Goal: Information Seeking & Learning: Find specific page/section

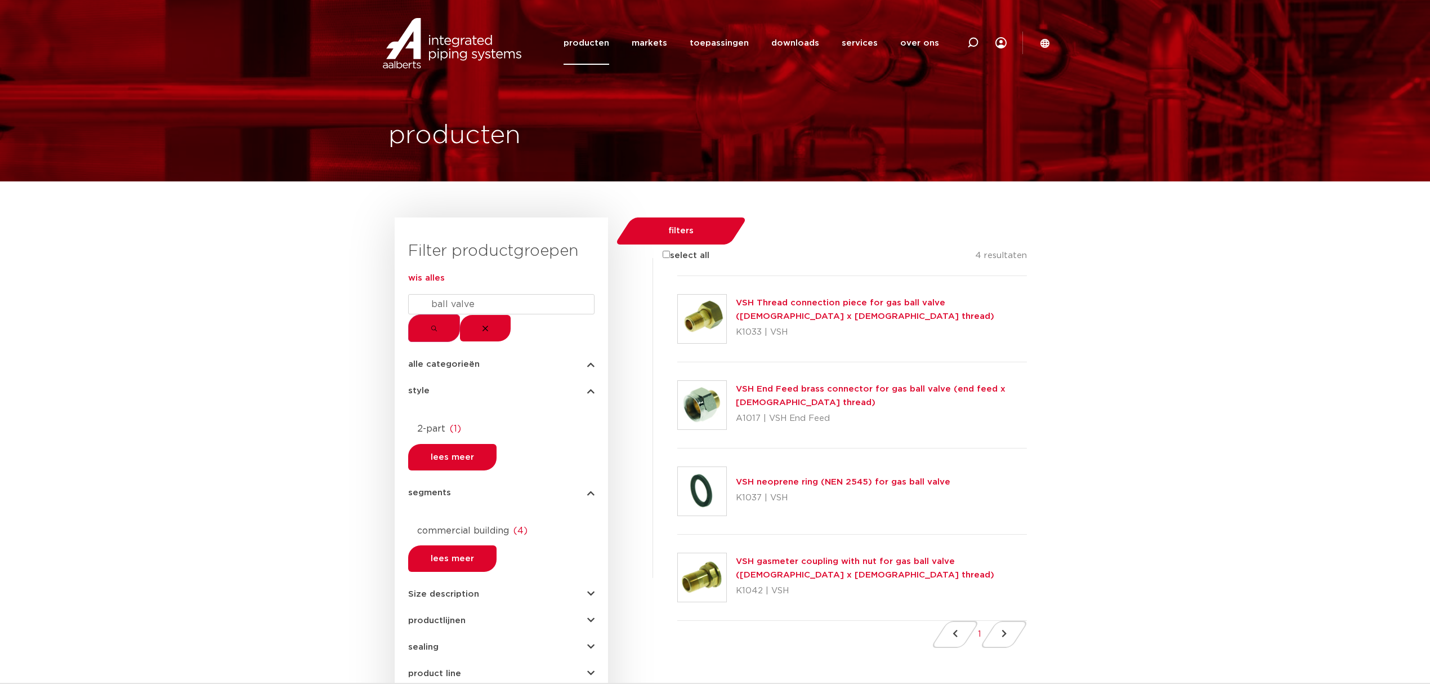
drag, startPoint x: 507, startPoint y: 318, endPoint x: 456, endPoint y: 326, distance: 51.9
click at [456, 314] on input "ball valve" at bounding box center [501, 304] width 186 height 20
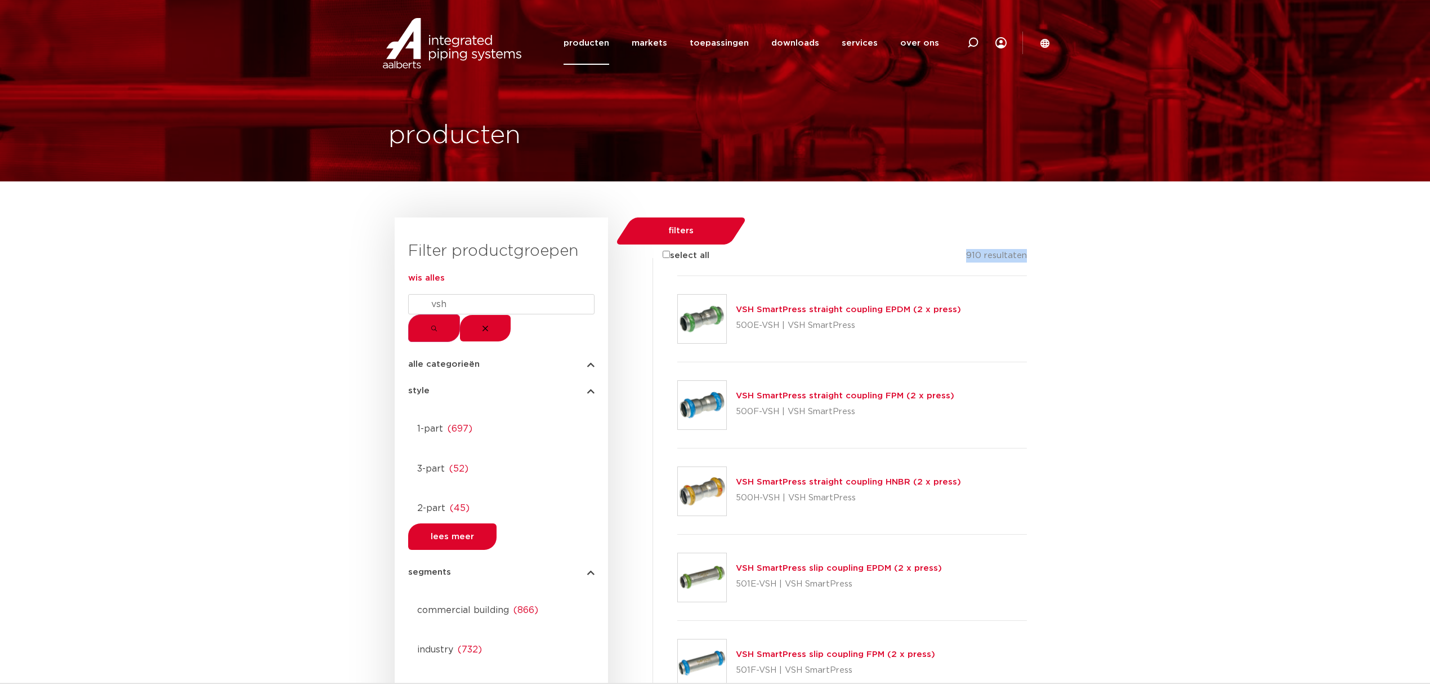
drag, startPoint x: 978, startPoint y: 242, endPoint x: 1044, endPoint y: 243, distance: 66.5
drag, startPoint x: 1049, startPoint y: 244, endPoint x: 947, endPoint y: 246, distance: 101.4
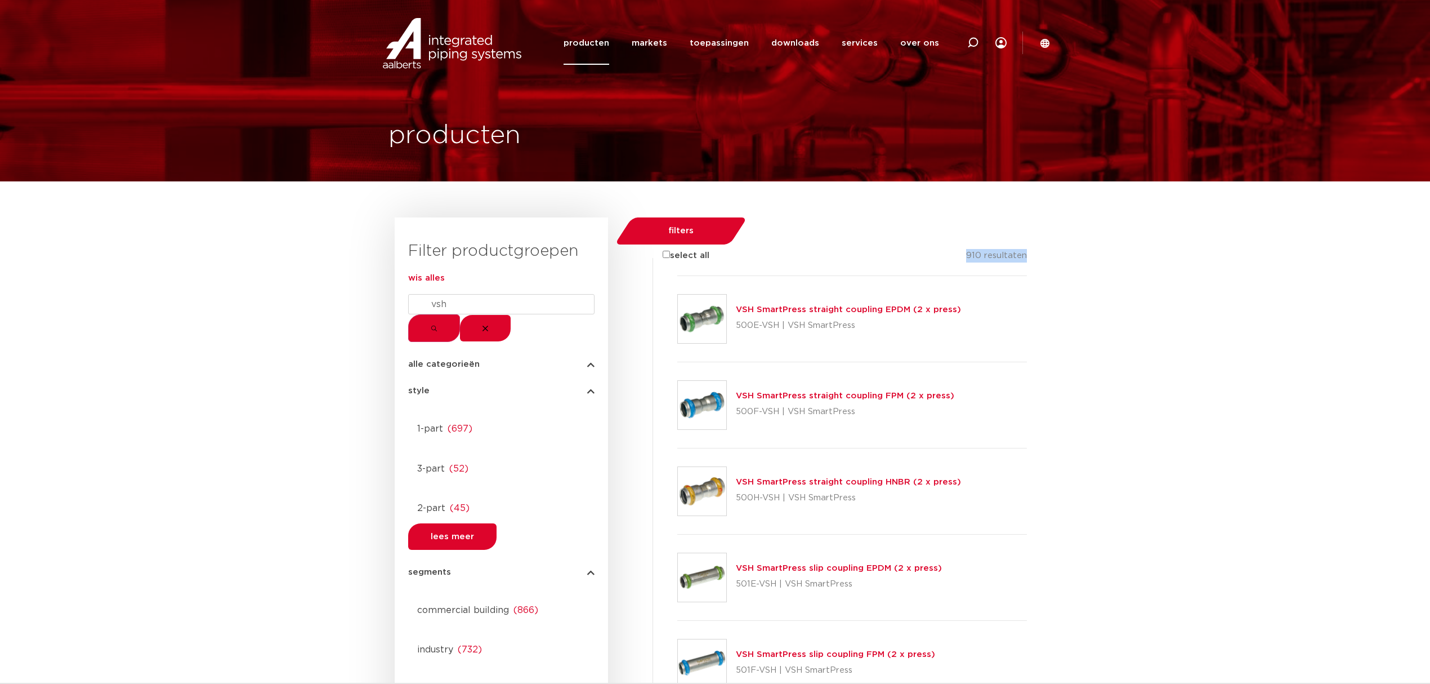
click at [987, 251] on span "910 resultaten" at bounding box center [996, 255] width 61 height 8
click at [972, 249] on div "select all 910 resultaten" at bounding box center [840, 262] width 375 height 27
drag, startPoint x: 979, startPoint y: 246, endPoint x: 987, endPoint y: 246, distance: 7.9
click at [987, 249] on div "select all 910 resultaten" at bounding box center [840, 262] width 375 height 27
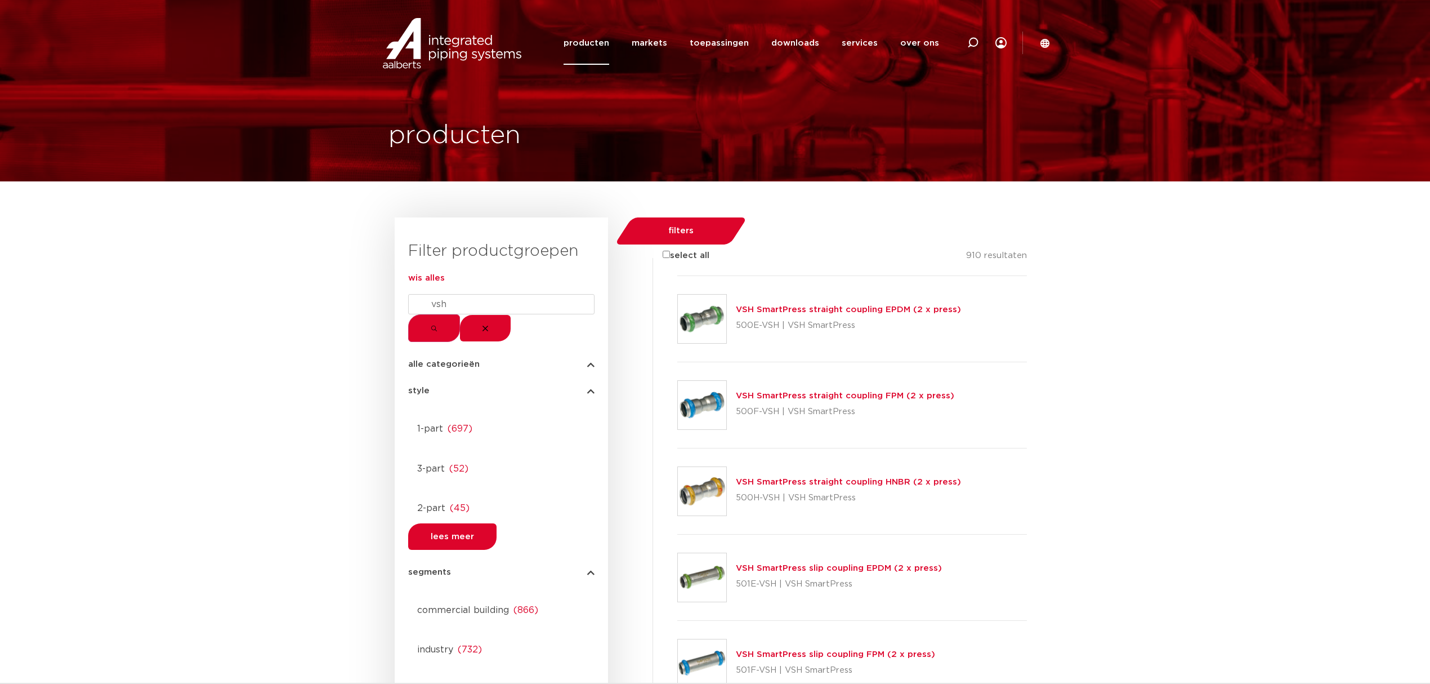
click at [483, 314] on form "vsh" at bounding box center [501, 318] width 186 height 48
drag, startPoint x: 484, startPoint y: 318, endPoint x: 435, endPoint y: 311, distance: 50.0
click at [435, 311] on form "vsh" at bounding box center [501, 318] width 186 height 48
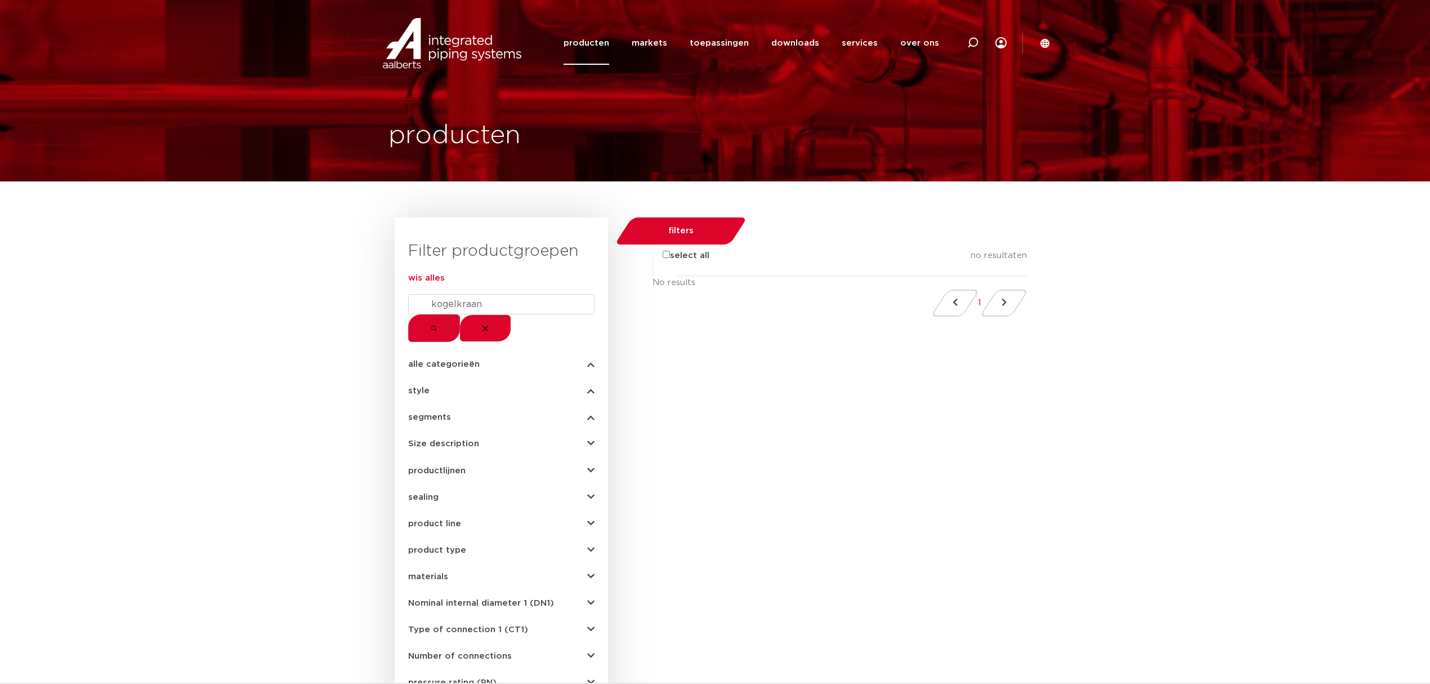
type input "kogelkraan"
drag, startPoint x: 1033, startPoint y: 244, endPoint x: 968, endPoint y: 248, distance: 65.4
click at [968, 249] on div "select all no resultaten" at bounding box center [840, 262] width 375 height 27
copy span "no resultaten"
drag, startPoint x: 534, startPoint y: 326, endPoint x: 428, endPoint y: 324, distance: 106.4
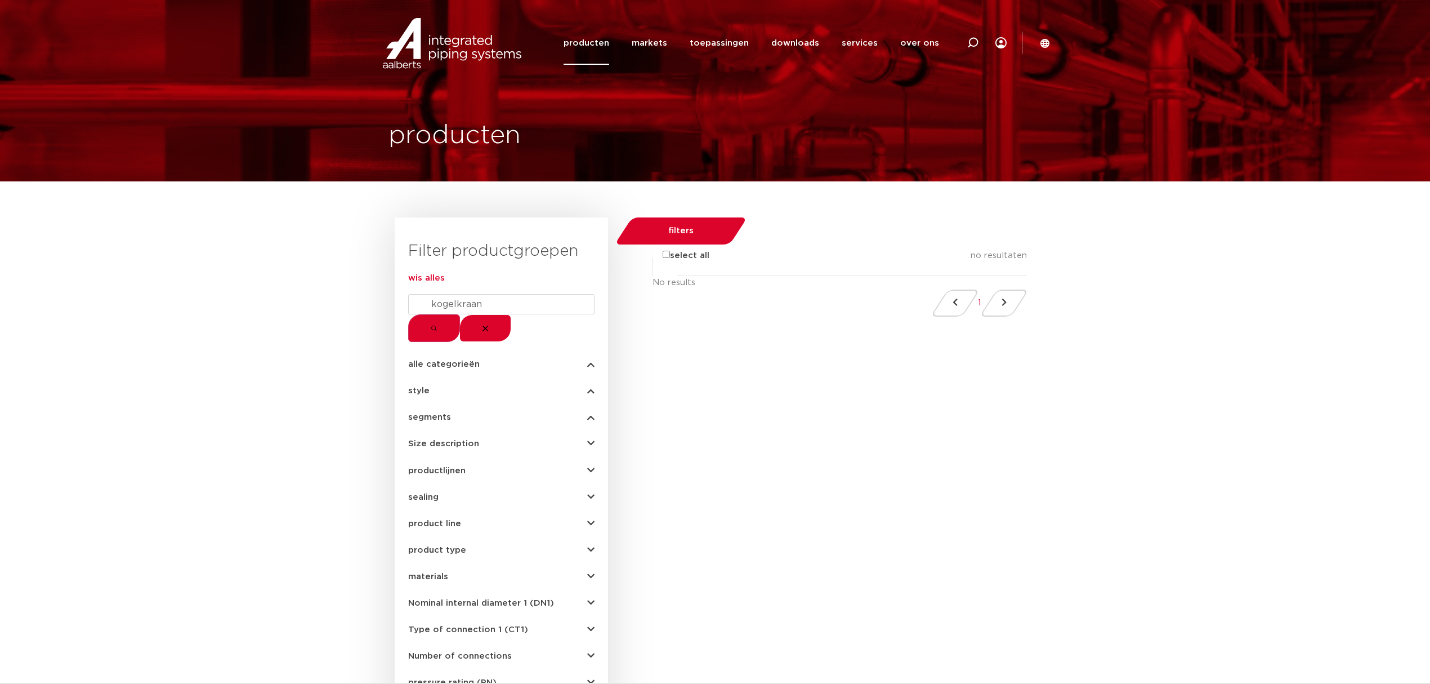
click at [428, 324] on form "kogelkraan" at bounding box center [501, 318] width 186 height 48
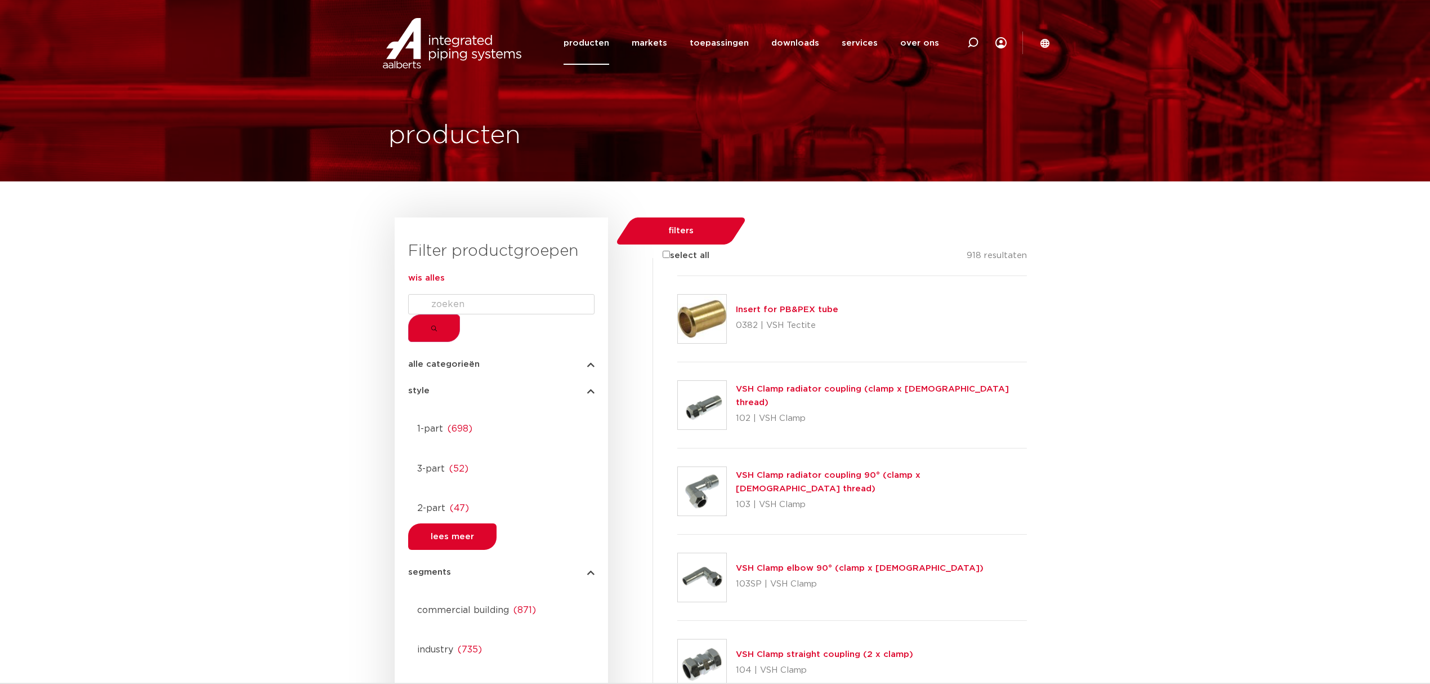
click at [460, 314] on input "Search" at bounding box center [501, 304] width 186 height 20
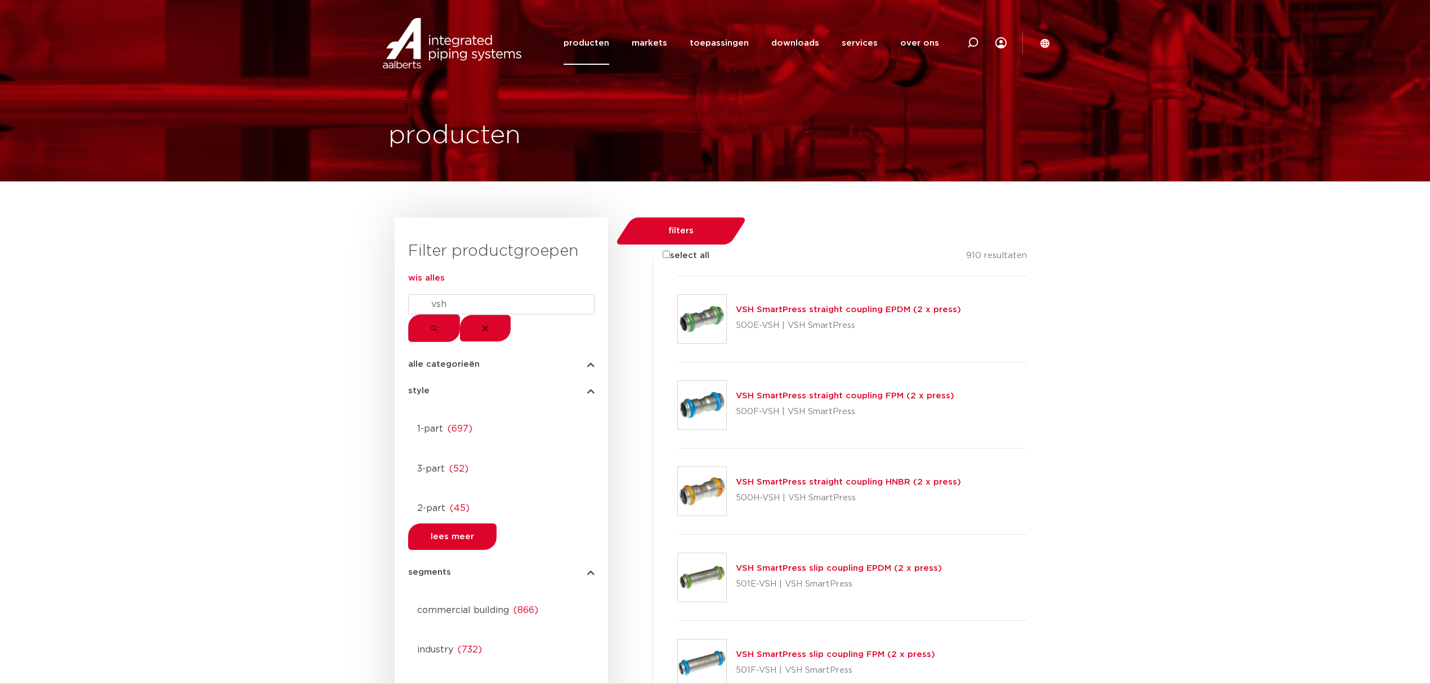
click at [408, 314] on button "submit" at bounding box center [434, 328] width 52 height 28
click at [524, 314] on form "vsh" at bounding box center [501, 318] width 186 height 48
drag, startPoint x: 517, startPoint y: 318, endPoint x: 407, endPoint y: 319, distance: 110.4
click at [407, 319] on div "Filter productgroepen wis alles vsh alle categorieën fittingen afsluiters buize…" at bounding box center [501, 694] width 213 height 955
paste input "kogelkraan"
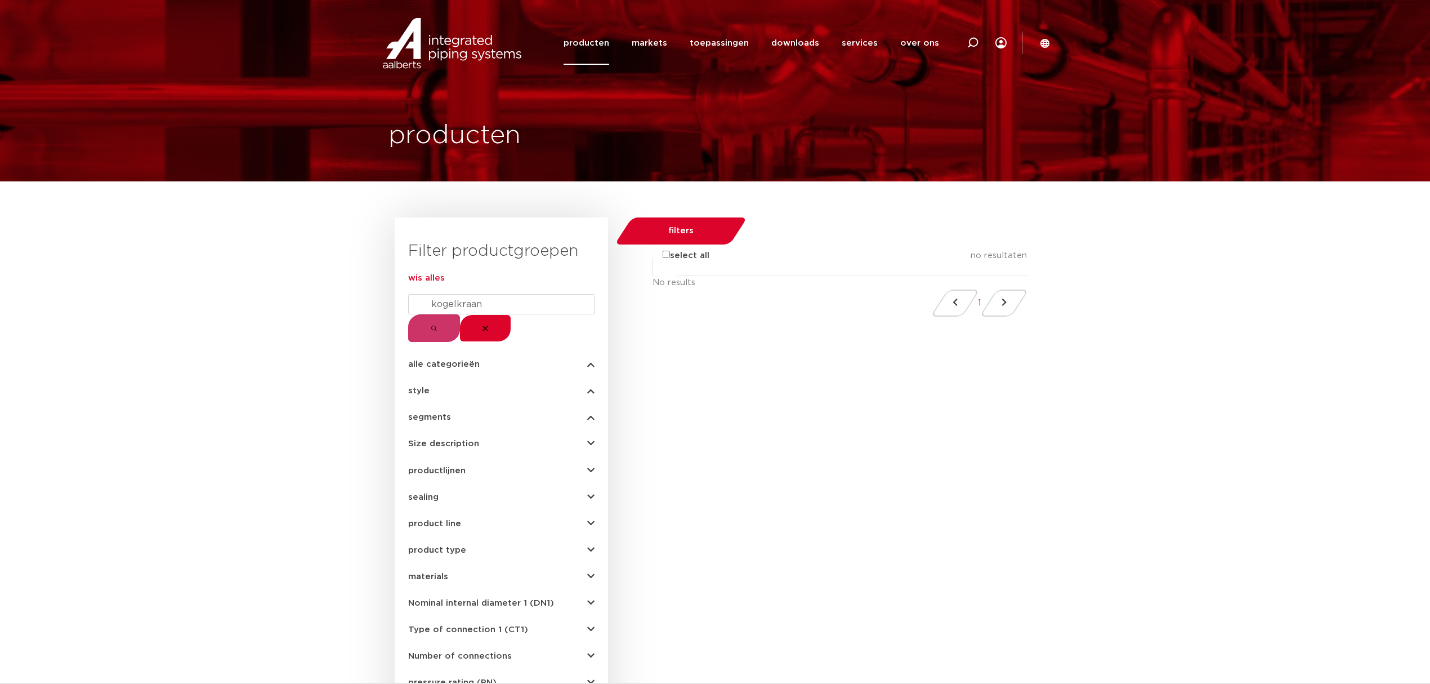
drag, startPoint x: 541, startPoint y: 314, endPoint x: 436, endPoint y: 326, distance: 105.4
click at [436, 326] on form "kogelkraan" at bounding box center [501, 318] width 186 height 48
drag, startPoint x: 461, startPoint y: 318, endPoint x: 501, endPoint y: 318, distance: 40.5
click at [489, 314] on input "kogelkraan" at bounding box center [501, 304] width 186 height 20
click at [510, 314] on input "kogelkraan" at bounding box center [501, 304] width 186 height 20
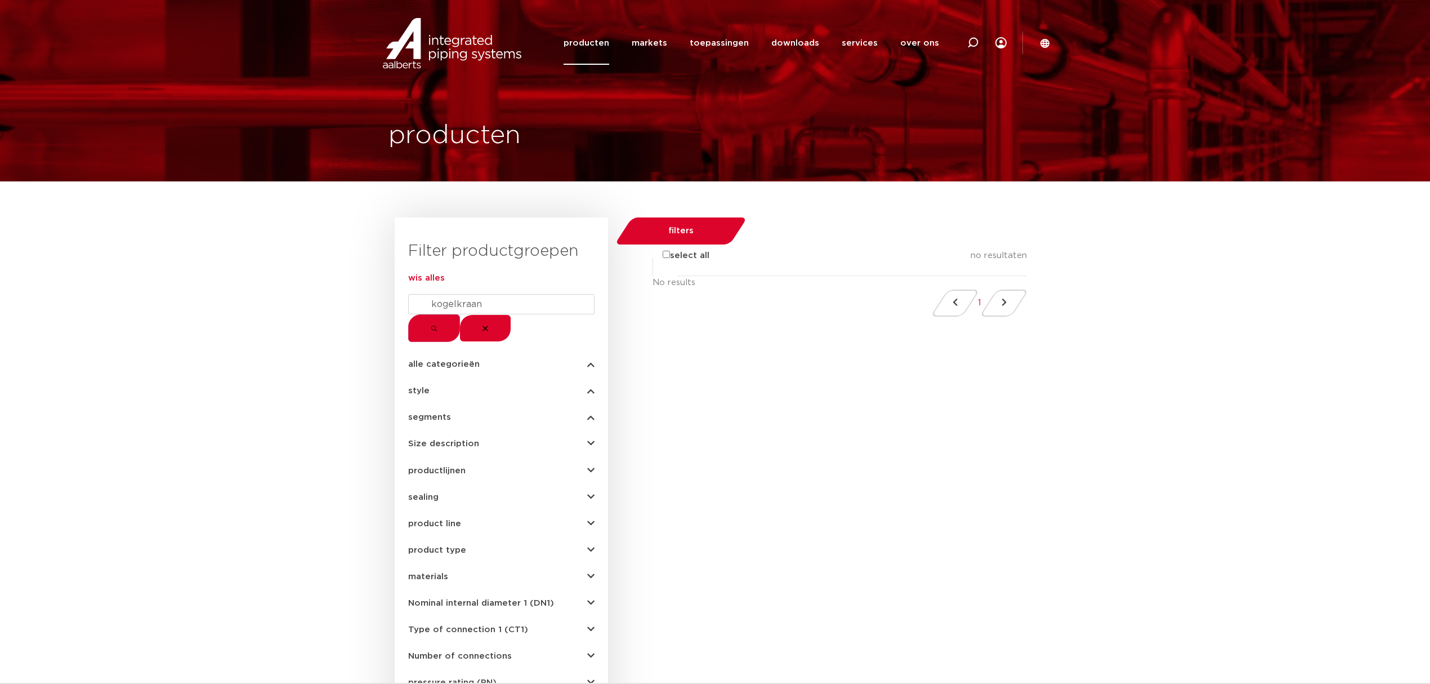
drag, startPoint x: 527, startPoint y: 322, endPoint x: 420, endPoint y: 326, distance: 107.1
click at [420, 326] on form "kogelkraan" at bounding box center [501, 318] width 186 height 48
paste input "ball valve"
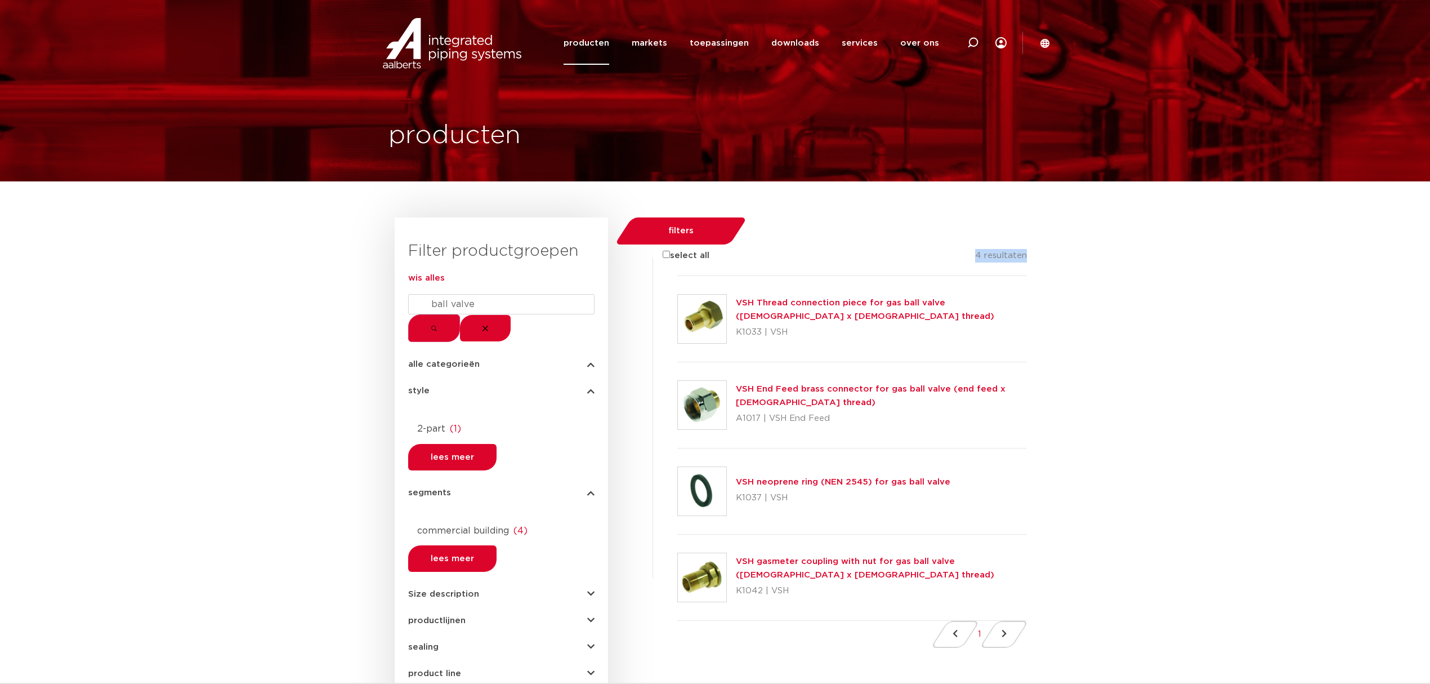
drag, startPoint x: 971, startPoint y: 242, endPoint x: 1082, endPoint y: 255, distance: 112.3
copy span "4 resultaten"
click at [527, 313] on form "ball valve" at bounding box center [501, 318] width 186 height 48
click at [520, 314] on input "ball valve" at bounding box center [501, 304] width 186 height 20
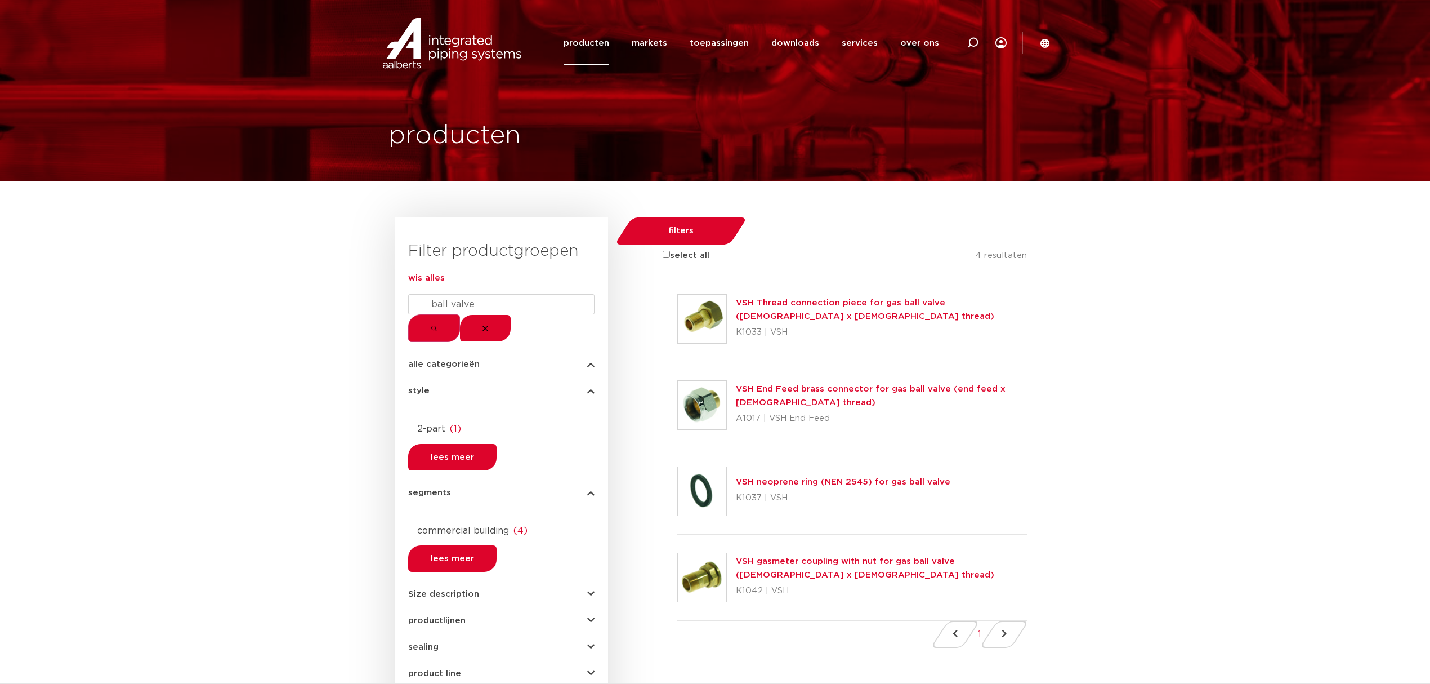
drag, startPoint x: 520, startPoint y: 323, endPoint x: 413, endPoint y: 313, distance: 108.0
click at [413, 313] on form "ball valve" at bounding box center [501, 318] width 186 height 48
drag, startPoint x: 976, startPoint y: 237, endPoint x: 1066, endPoint y: 260, distance: 92.5
copy span "4 resultaten"
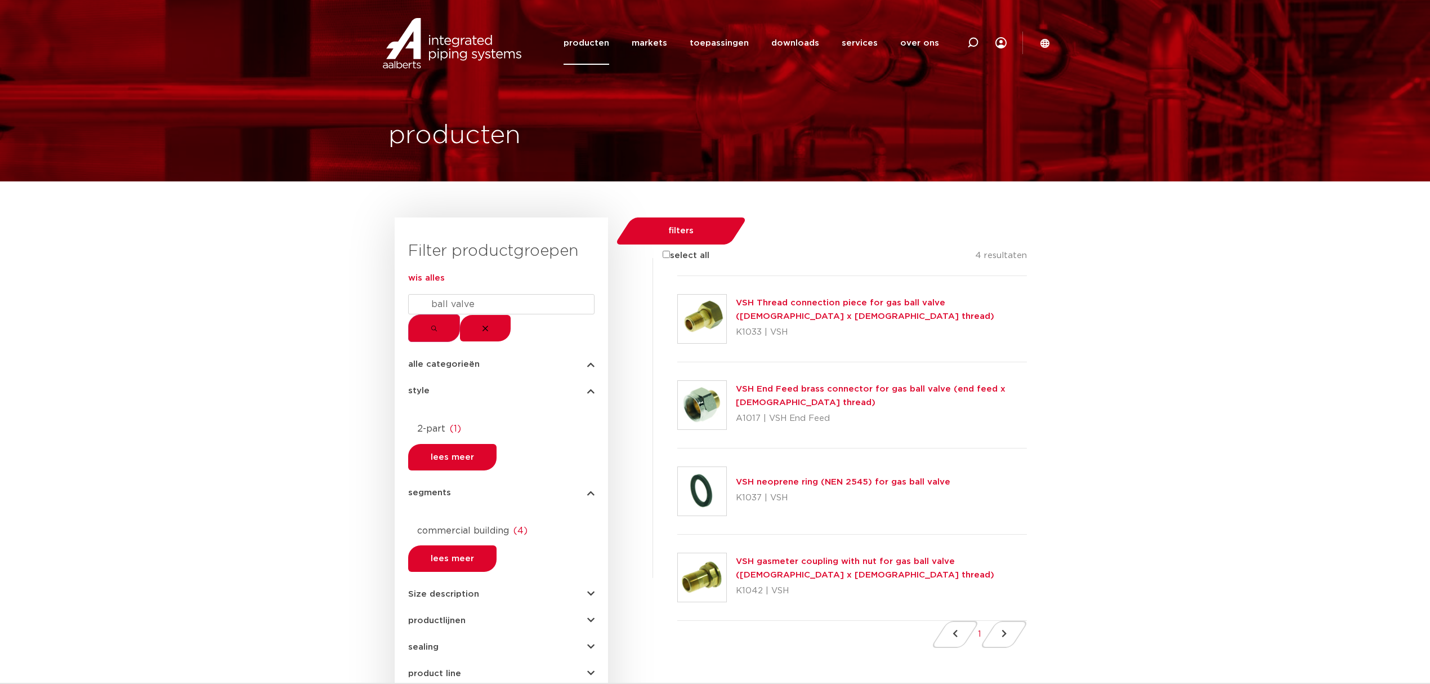
drag, startPoint x: 522, startPoint y: 322, endPoint x: 417, endPoint y: 324, distance: 104.2
click at [417, 324] on form "ball valve" at bounding box center [501, 318] width 186 height 48
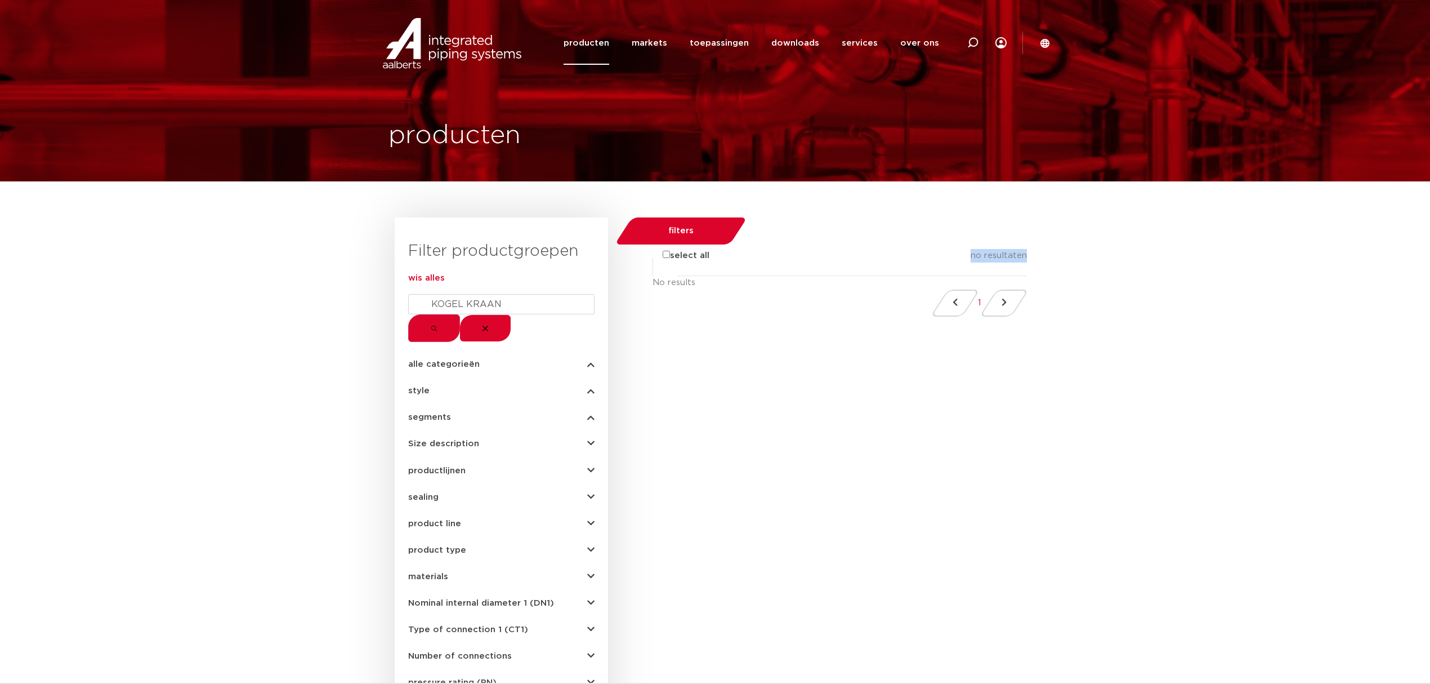
drag, startPoint x: 1050, startPoint y: 247, endPoint x: 977, endPoint y: 237, distance: 74.5
click at [977, 237] on div "Filter productgroepen wis alles KOGEL KRAAN alle categorieën fittingen afsluite…" at bounding box center [715, 669] width 1430 height 904
copy span "no resultaten"
drag, startPoint x: 561, startPoint y: 320, endPoint x: 417, endPoint y: 331, distance: 145.1
click at [417, 331] on form "KOGEL KRAAN" at bounding box center [501, 318] width 186 height 48
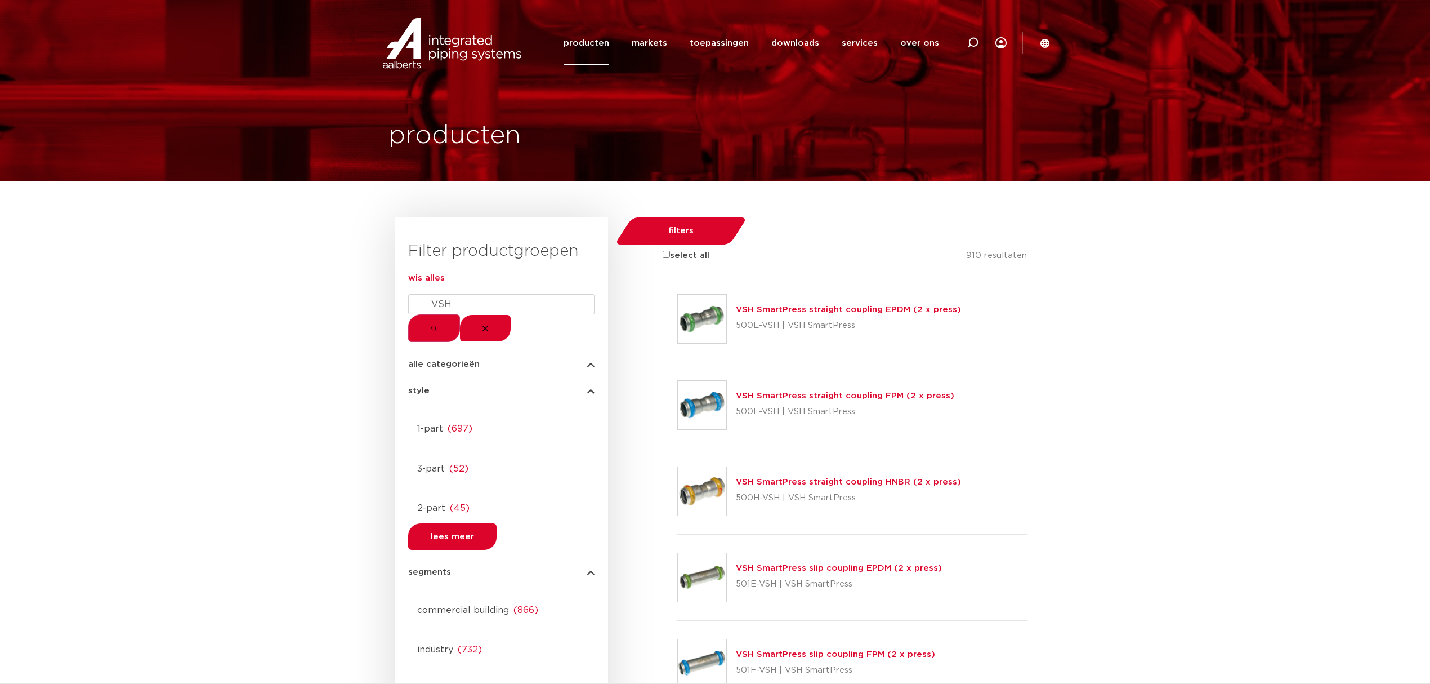
type input "VSH"
drag, startPoint x: 976, startPoint y: 244, endPoint x: 1063, endPoint y: 247, distance: 87.3
copy span "910 resultaten"
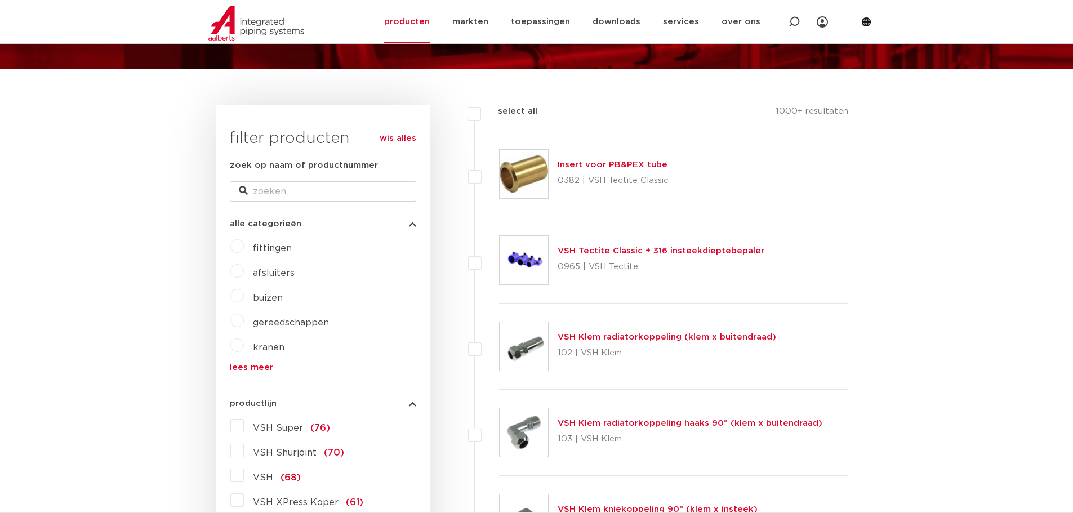
scroll to position [113, 0]
click at [269, 190] on input "zoek op naam of productnummer" at bounding box center [323, 191] width 186 height 20
type input "ball valve"
click at [324, 194] on input "ball valve" at bounding box center [323, 191] width 186 height 20
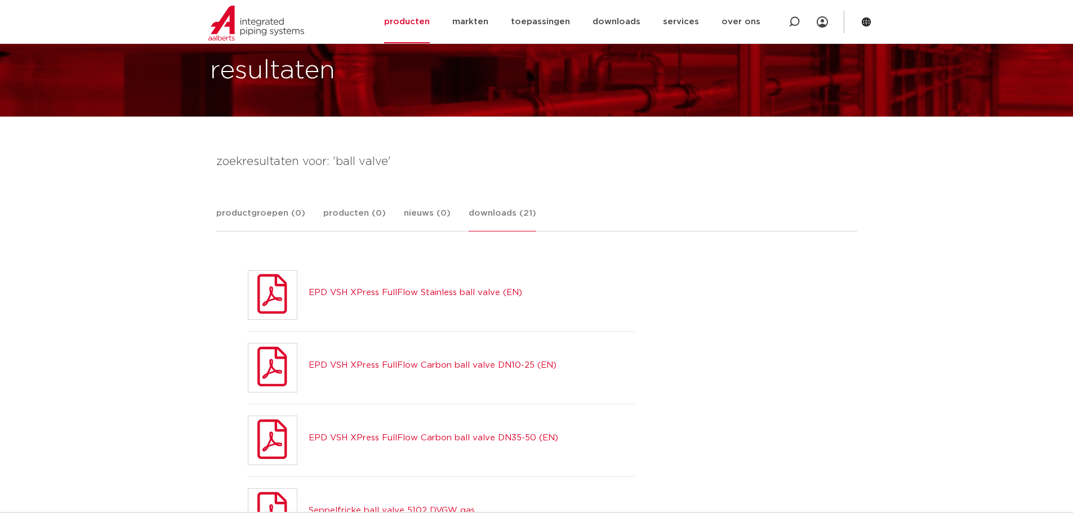
scroll to position [138, 0]
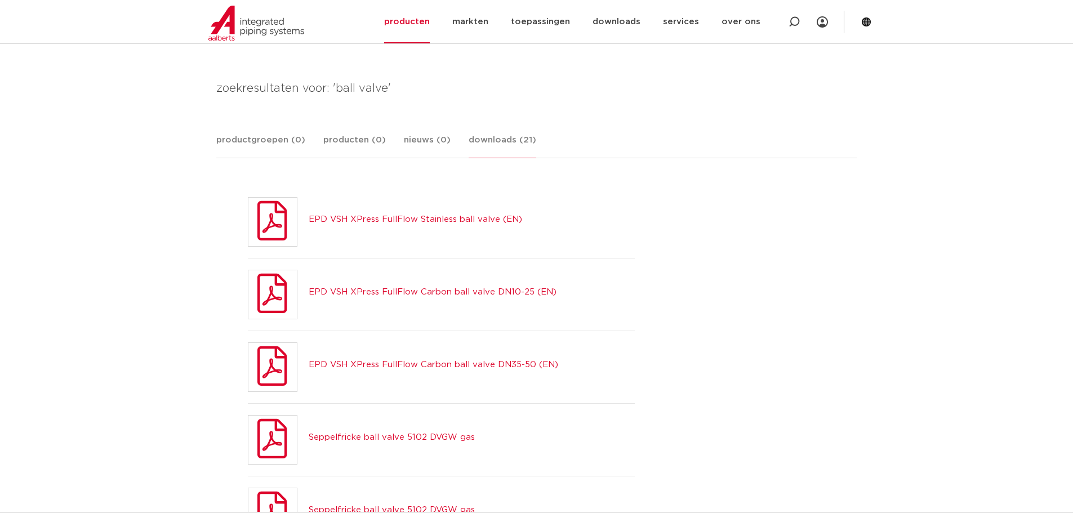
drag, startPoint x: 559, startPoint y: 140, endPoint x: 455, endPoint y: 136, distance: 103.7
click at [455, 136] on div "productgroepen (0) producten (0) nieuws (0) downloads (21)" at bounding box center [536, 145] width 641 height 25
copy link "downloads (21)"
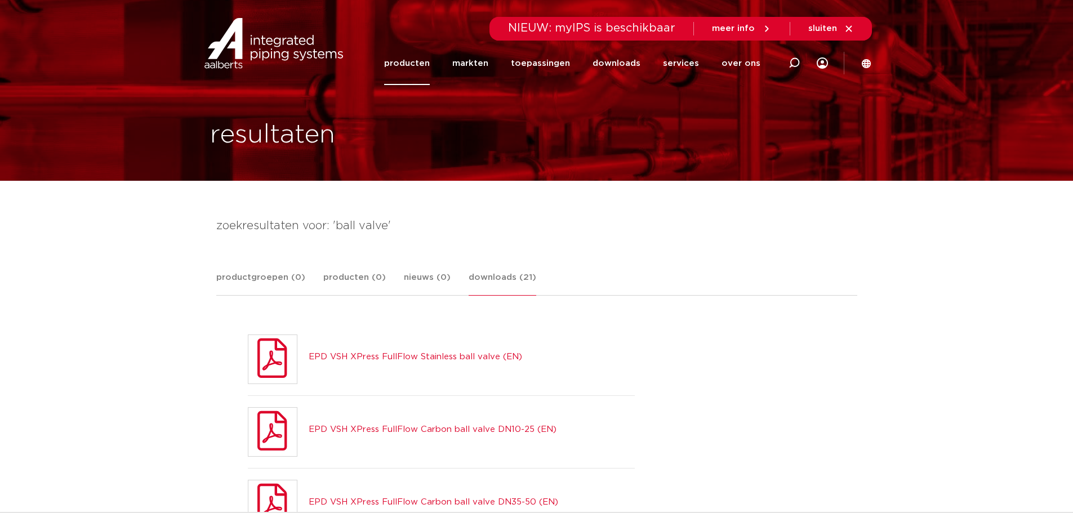
scroll to position [0, 0]
click at [802, 65] on div at bounding box center [794, 63] width 45 height 86
click at [797, 64] on icon at bounding box center [794, 64] width 16 height 16
click at [797, 64] on icon at bounding box center [794, 63] width 14 height 14
paste input "ball valve"
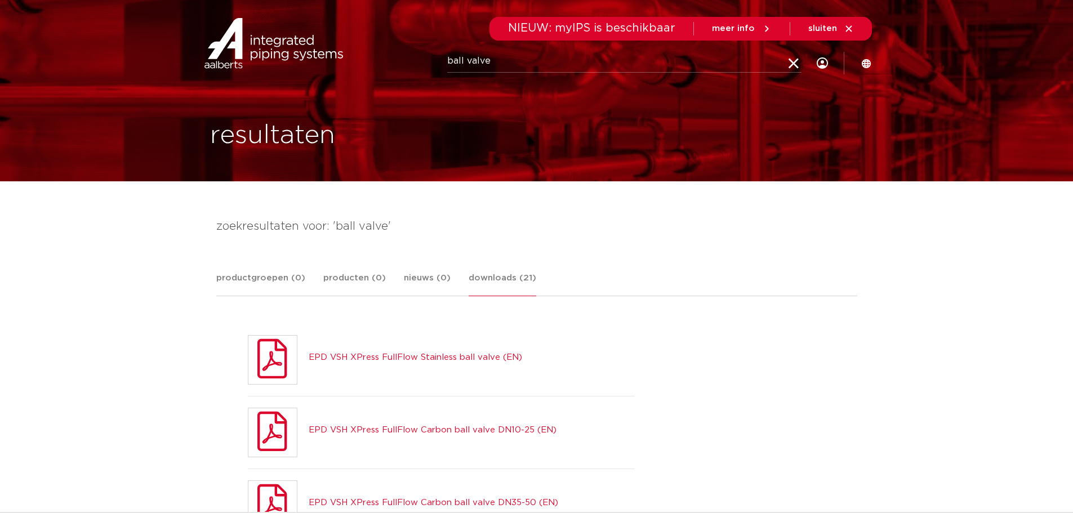
type input "ball valve"
click button "Zoeken" at bounding box center [0, 0] width 0 height 0
click at [788, 70] on div at bounding box center [793, 63] width 11 height 86
click at [530, 63] on input "Zoeken" at bounding box center [624, 61] width 354 height 23
click at [546, 63] on input "afsluiter" at bounding box center [624, 61] width 354 height 23
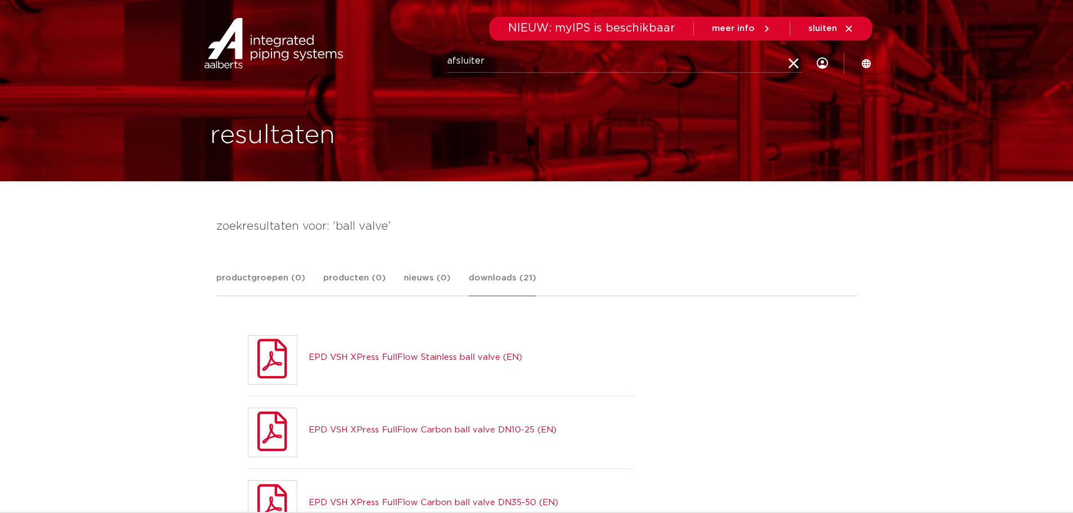
drag, startPoint x: 546, startPoint y: 63, endPoint x: 512, endPoint y: 59, distance: 34.0
click at [512, 59] on input "afsluiter" at bounding box center [624, 61] width 354 height 23
type input "kogel kraan"
click button "Zoeken" at bounding box center [0, 0] width 0 height 0
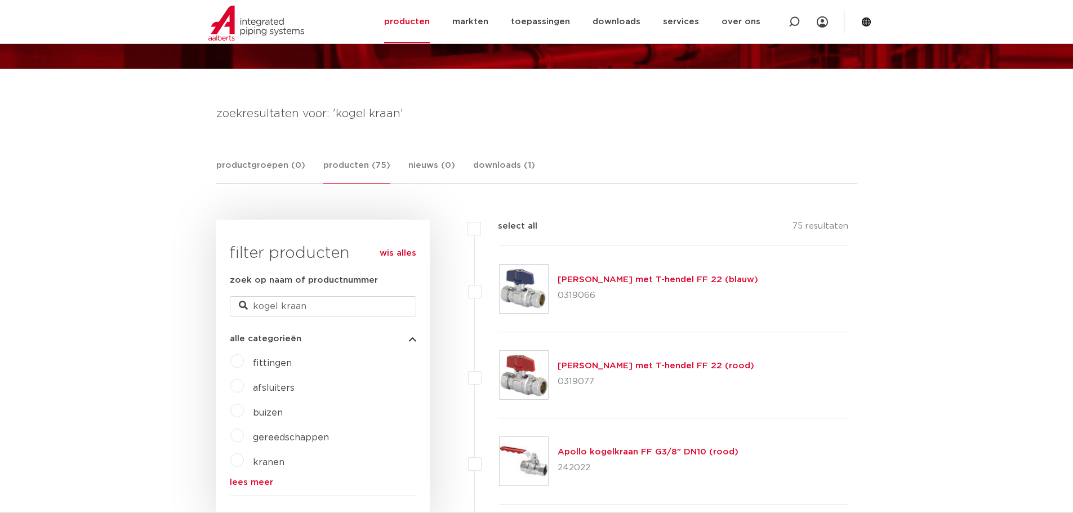
drag, startPoint x: 787, startPoint y: 225, endPoint x: 851, endPoint y: 224, distance: 63.6
copy p "75 resultaten"
drag, startPoint x: 318, startPoint y: 303, endPoint x: 200, endPoint y: 306, distance: 118.3
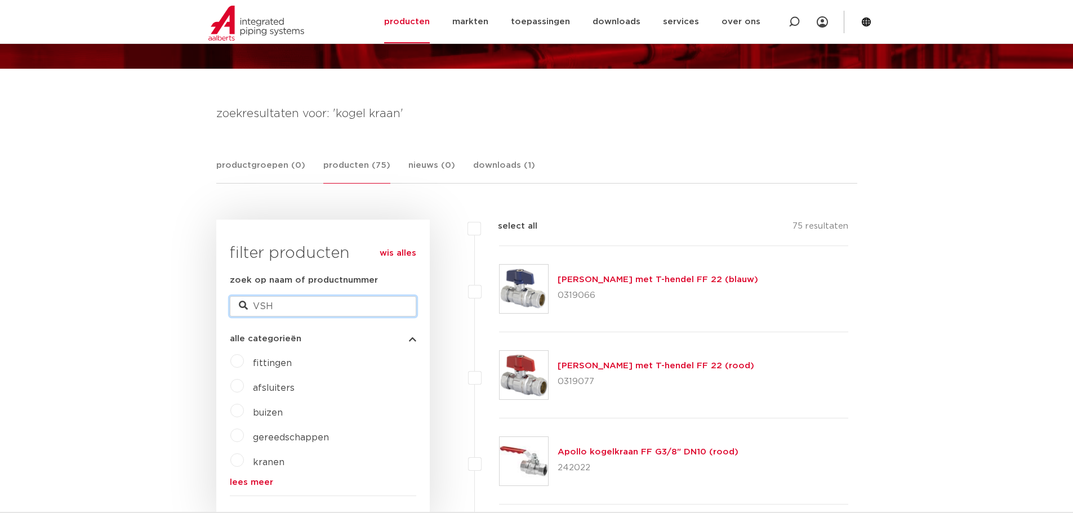
type input "VSH"
